Goal: Task Accomplishment & Management: Manage account settings

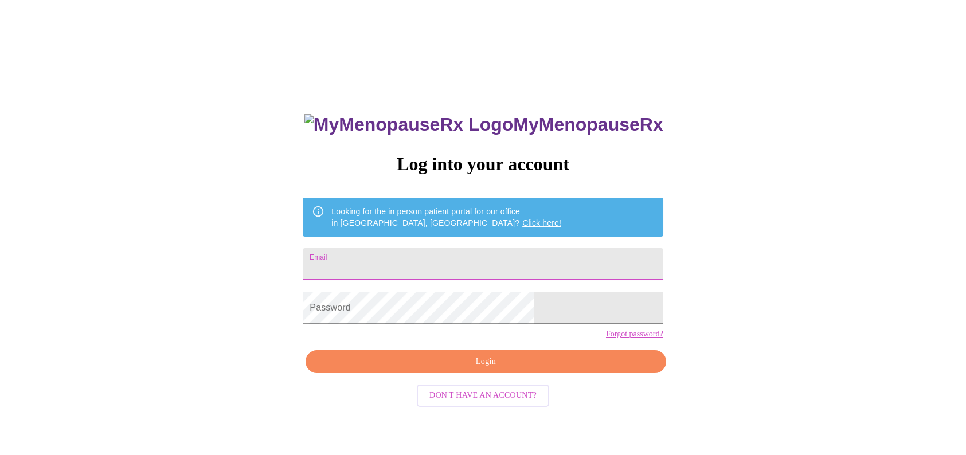
click at [485, 261] on input "Email" at bounding box center [483, 264] width 360 height 32
type input "medel2@msn.com"
click at [491, 369] on span "Login" at bounding box center [486, 362] width 334 height 14
